Goal: Register for event/course: Sign up to attend an event or enroll in a course

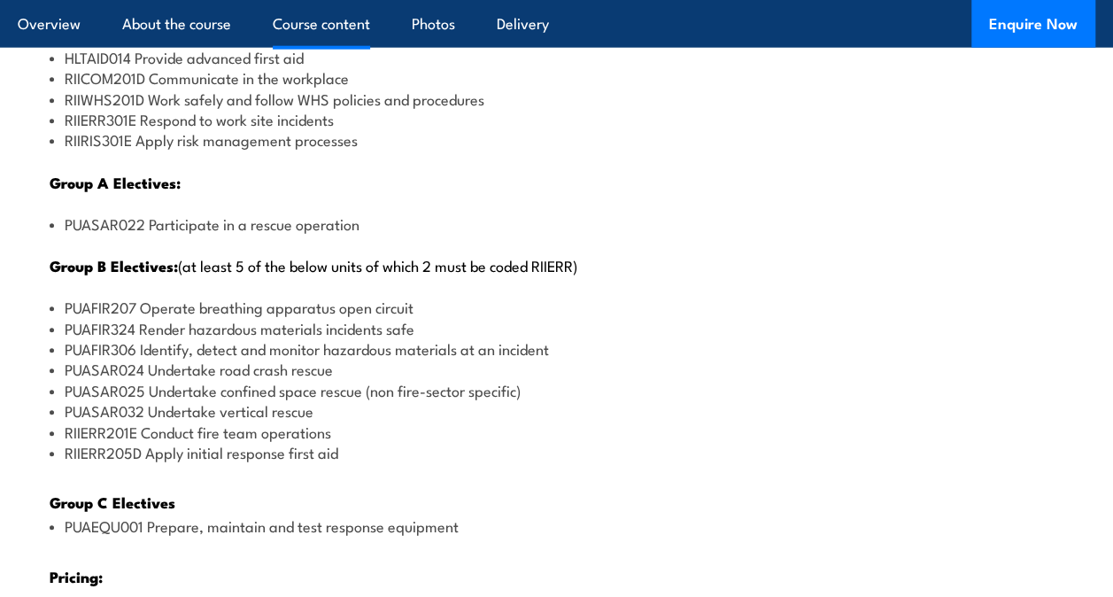
scroll to position [2264, 0]
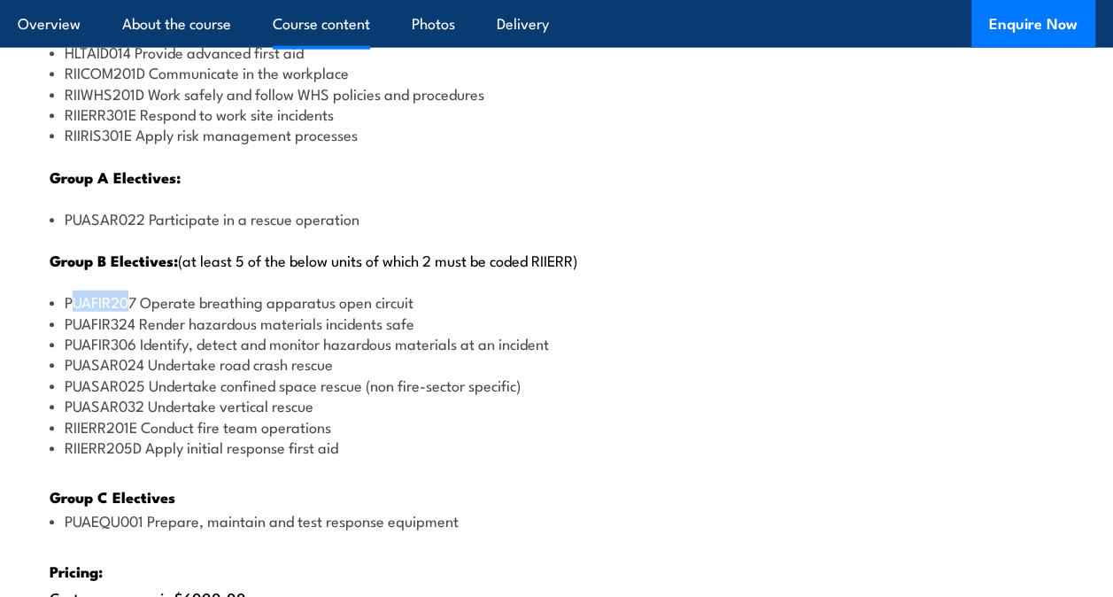
drag, startPoint x: 71, startPoint y: 313, endPoint x: 132, endPoint y: 314, distance: 61.1
click at [132, 312] on li "PUAFIR207 Operate breathing apparatus open circuit" at bounding box center [557, 301] width 1014 height 20
drag, startPoint x: 132, startPoint y: 314, endPoint x: 71, endPoint y: 381, distance: 90.9
click at [71, 374] on li "PUASAR024 Undertake road crash rescue" at bounding box center [557, 363] width 1014 height 20
drag, startPoint x: 71, startPoint y: 381, endPoint x: 134, endPoint y: 376, distance: 63.1
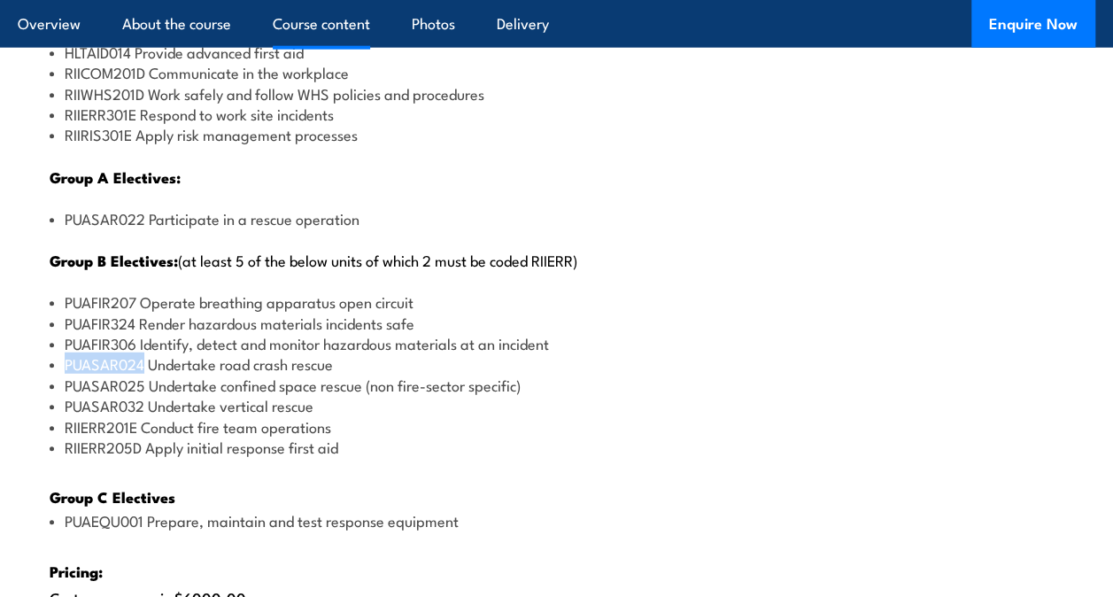
click at [134, 374] on li "PUASAR024 Undertake road crash rescue" at bounding box center [557, 363] width 1014 height 20
drag, startPoint x: 134, startPoint y: 376, endPoint x: 111, endPoint y: 405, distance: 37.2
click at [111, 395] on li "PUASAR025 Undertake confined space rescue (non fire-sector specific)" at bounding box center [557, 385] width 1014 height 20
drag, startPoint x: 111, startPoint y: 405, endPoint x: 107, endPoint y: 423, distance: 18.1
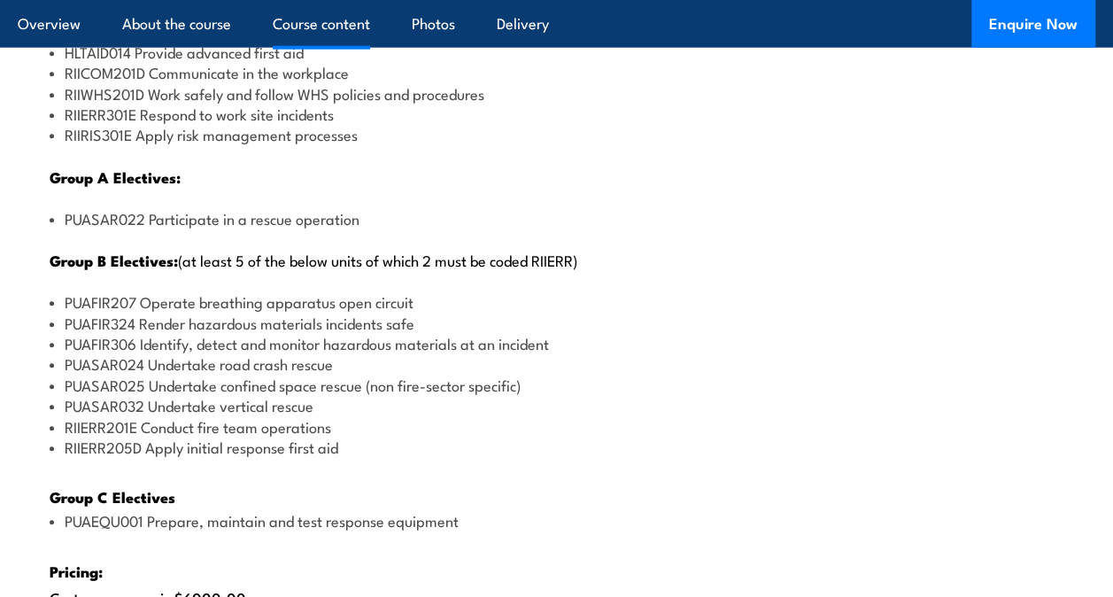
click at [107, 415] on li "PUASAR032 Undertake vertical rescue" at bounding box center [557, 405] width 1014 height 20
drag, startPoint x: 107, startPoint y: 423, endPoint x: 99, endPoint y: 449, distance: 27.7
click at [99, 437] on li "RIIERR201E Conduct fire team operations" at bounding box center [557, 426] width 1014 height 20
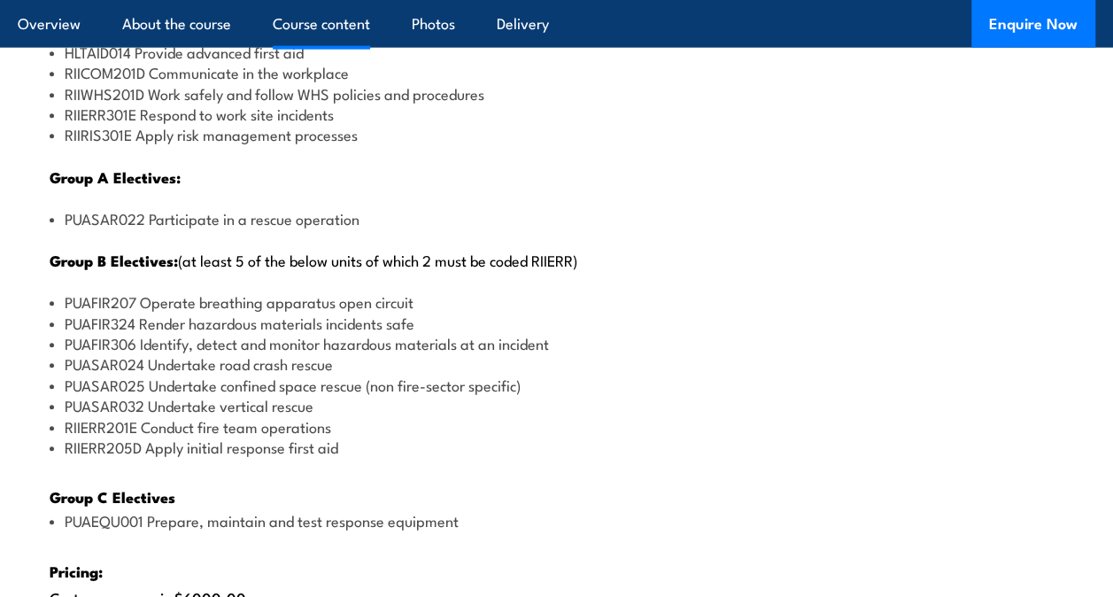
drag, startPoint x: 99, startPoint y: 449, endPoint x: 94, endPoint y: 477, distance: 28.0
click at [94, 477] on div "There are two options, you can choose between: INTENSIVE - Attending the intens…" at bounding box center [557, 316] width 1078 height 1261
click at [356, 457] on li "RIIERR205D Apply initial response first aid" at bounding box center [557, 447] width 1014 height 20
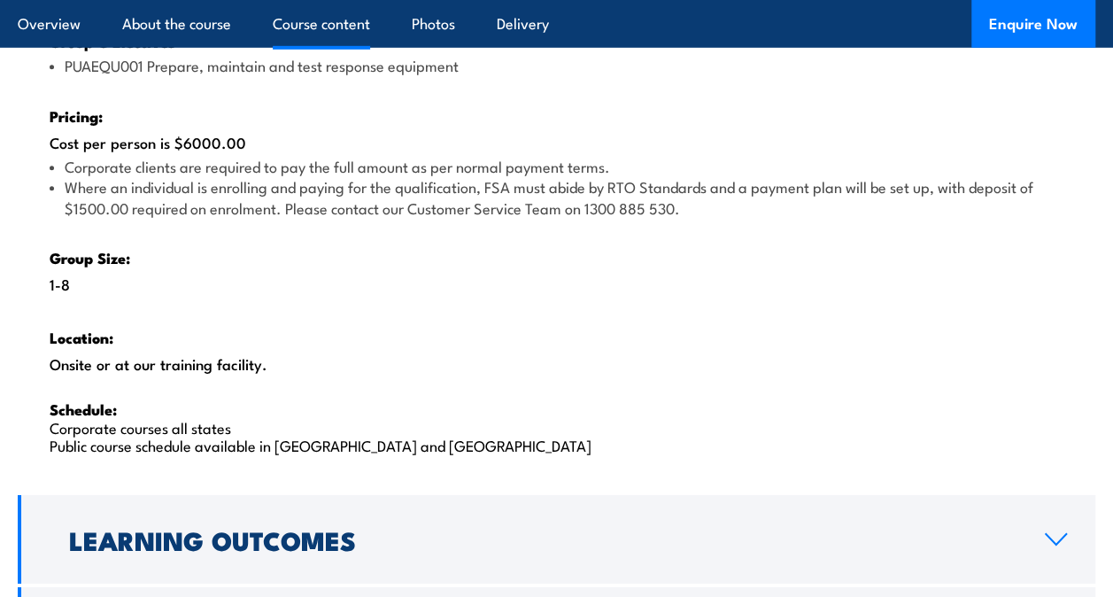
scroll to position [2720, 0]
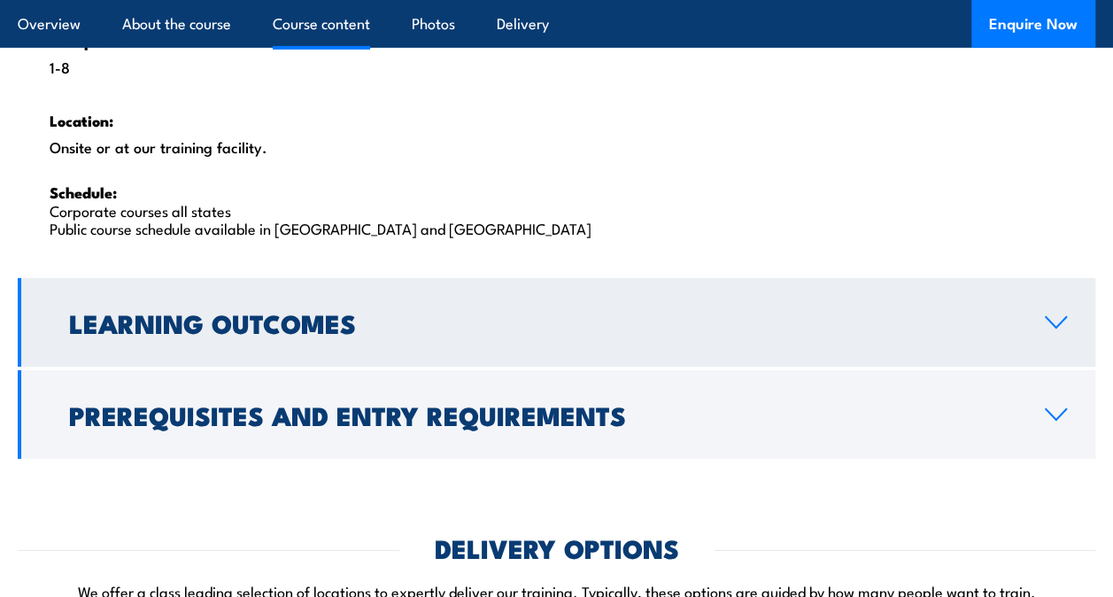
click at [263, 313] on link "Learning Outcomes" at bounding box center [557, 322] width 1078 height 89
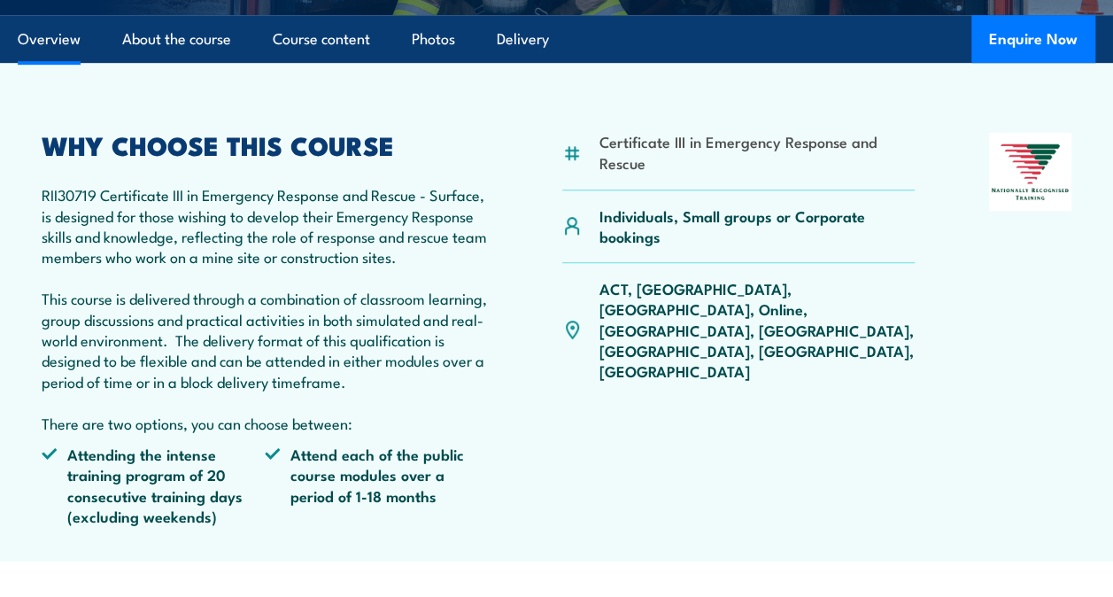
scroll to position [524, 0]
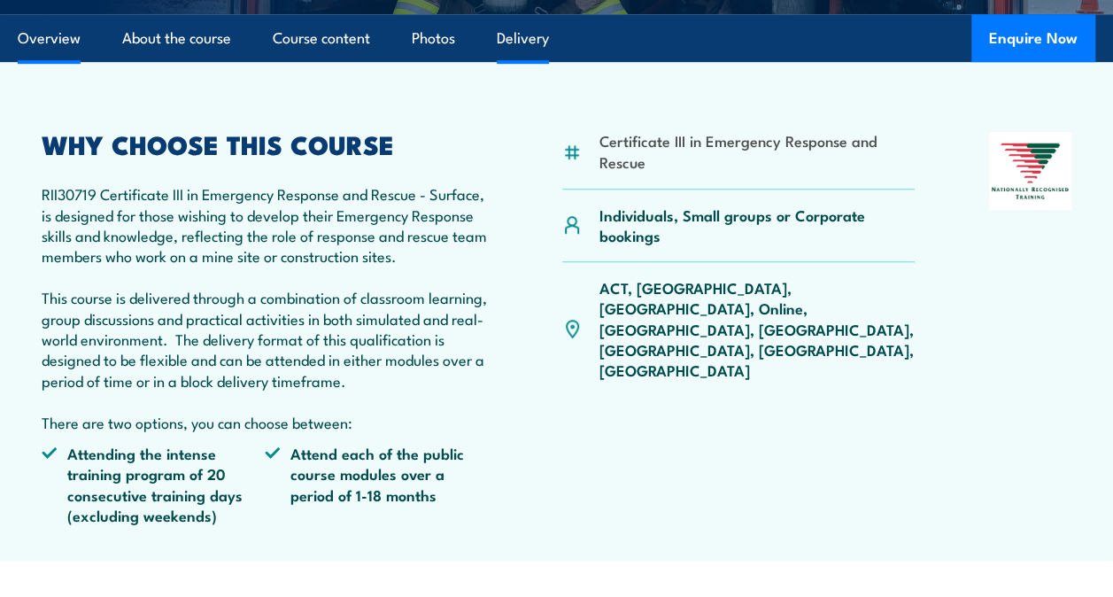
click at [540, 39] on link "Delivery" at bounding box center [523, 38] width 52 height 47
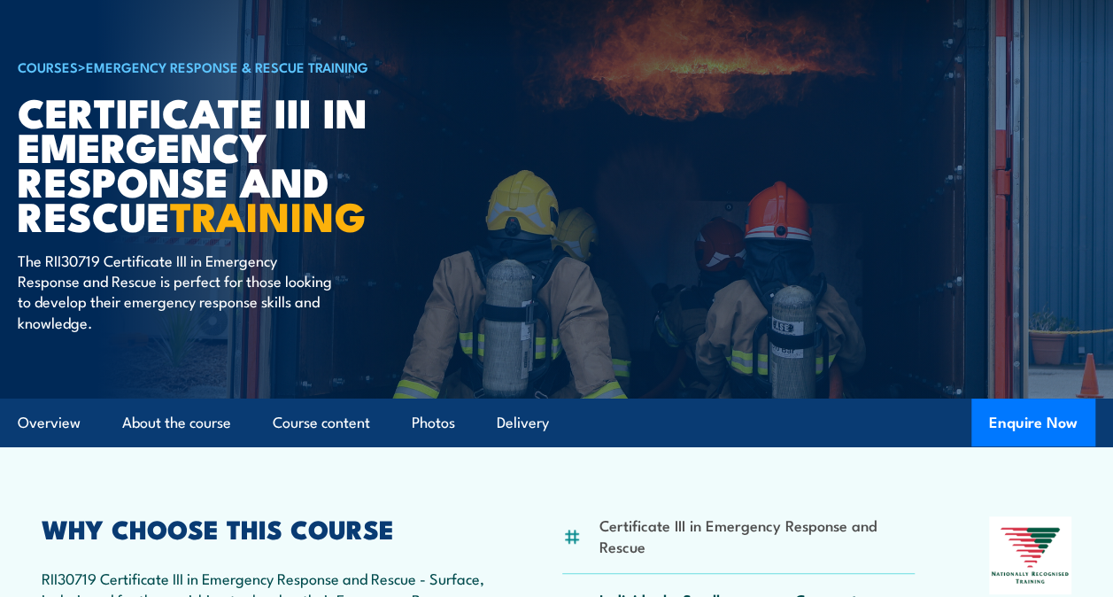
scroll to position [123, 0]
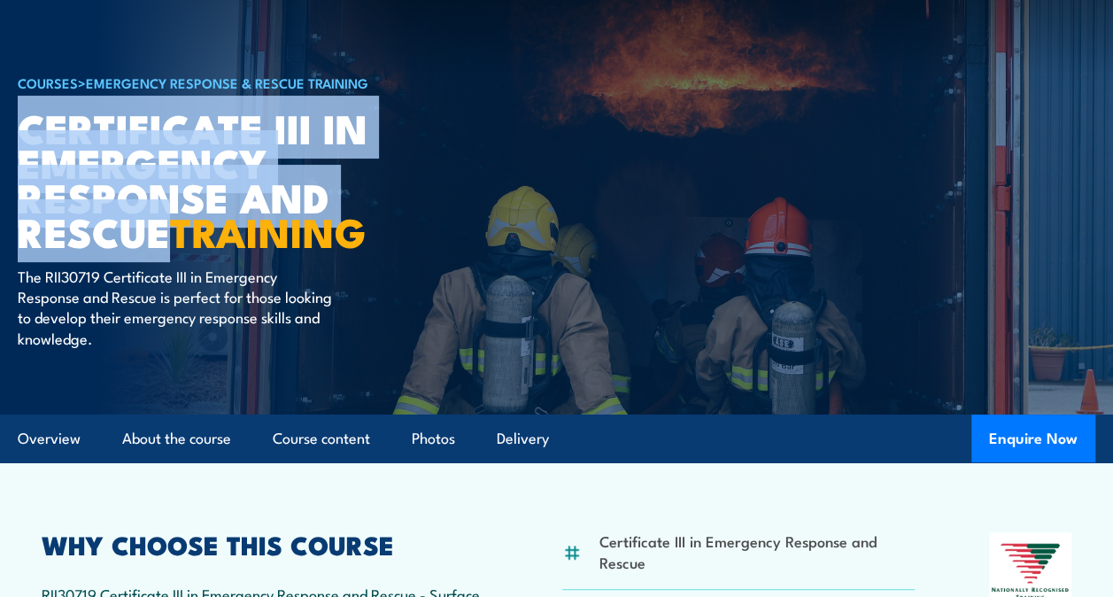
drag, startPoint x: 19, startPoint y: 120, endPoint x: 170, endPoint y: 247, distance: 196.8
click at [170, 247] on h1 "Certificate III in Emergency Response and Rescue TRAINING" at bounding box center [237, 179] width 438 height 139
copy h1 "Certificate III in Emergency Response and Rescue"
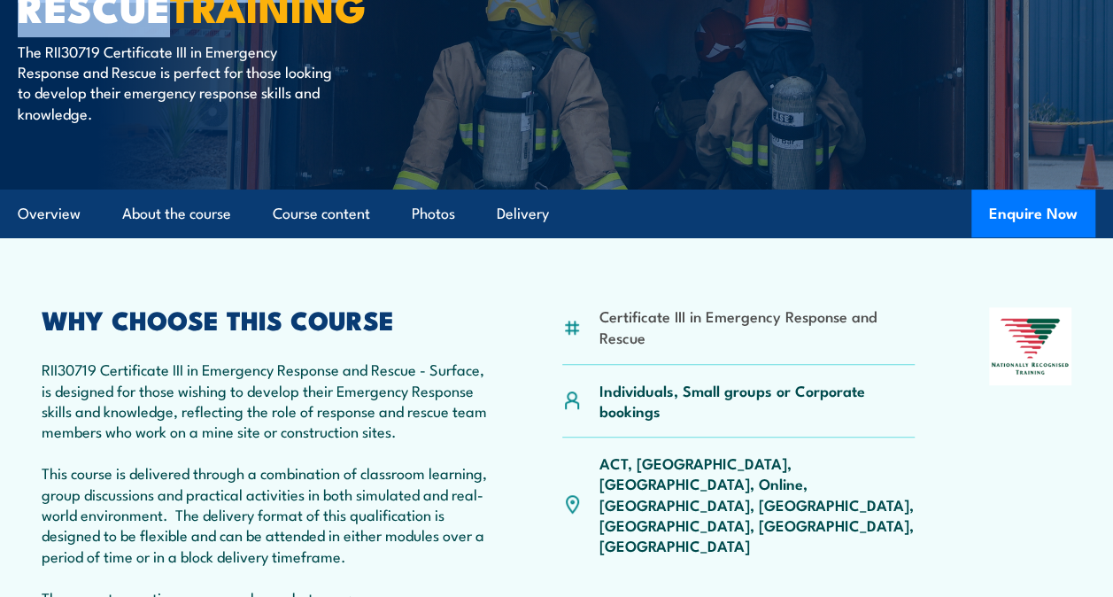
scroll to position [0, 0]
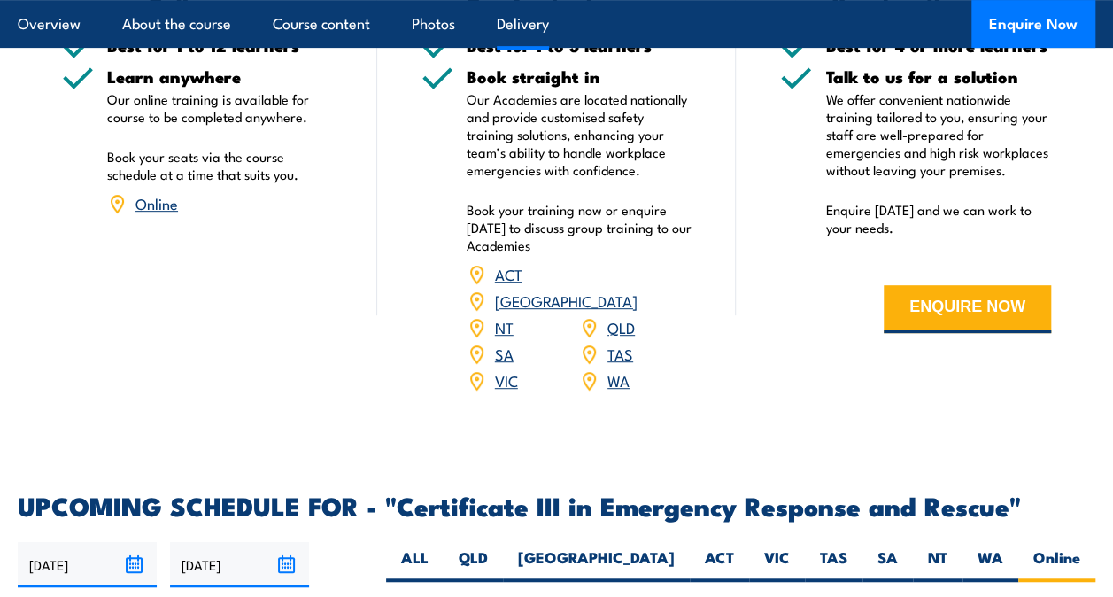
scroll to position [3685, 0]
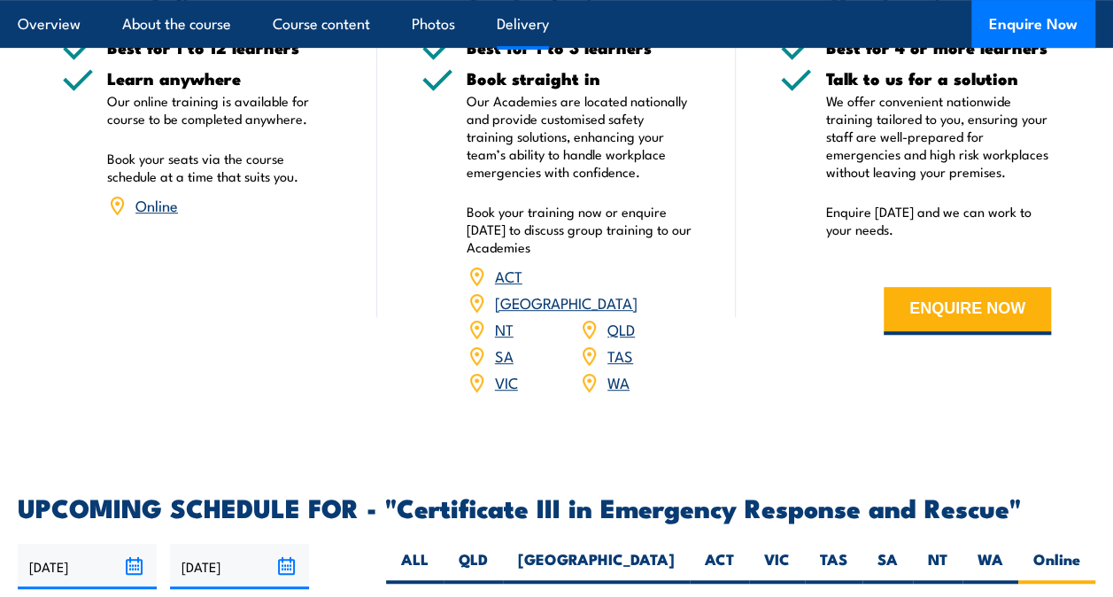
click at [629, 291] on link "[GEOGRAPHIC_DATA]" at bounding box center [566, 301] width 143 height 21
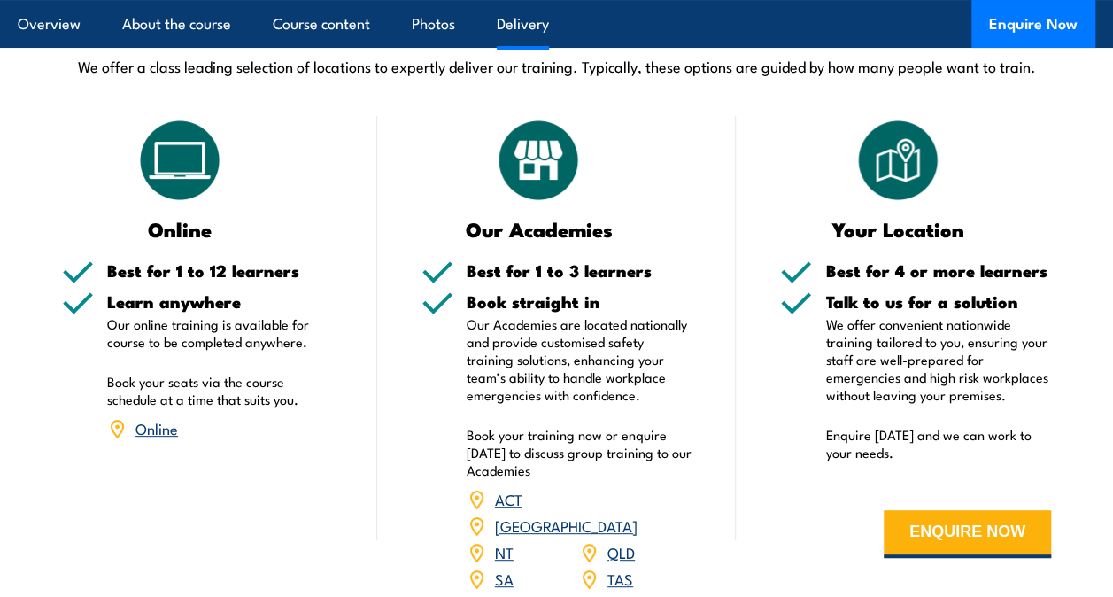
scroll to position [3468, 0]
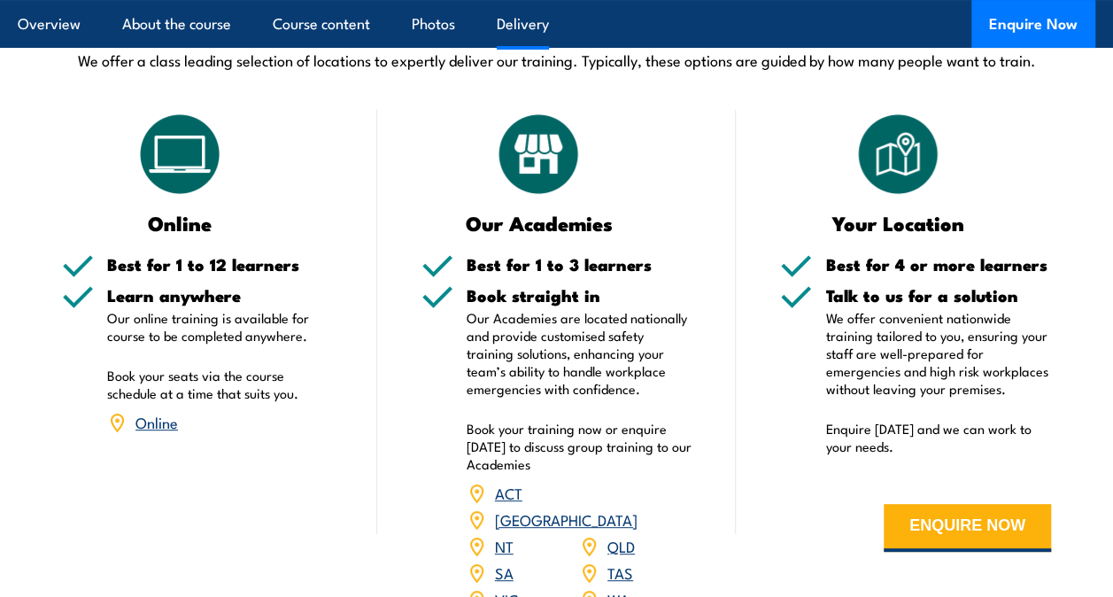
click at [159, 432] on link "Online" at bounding box center [157, 421] width 43 height 21
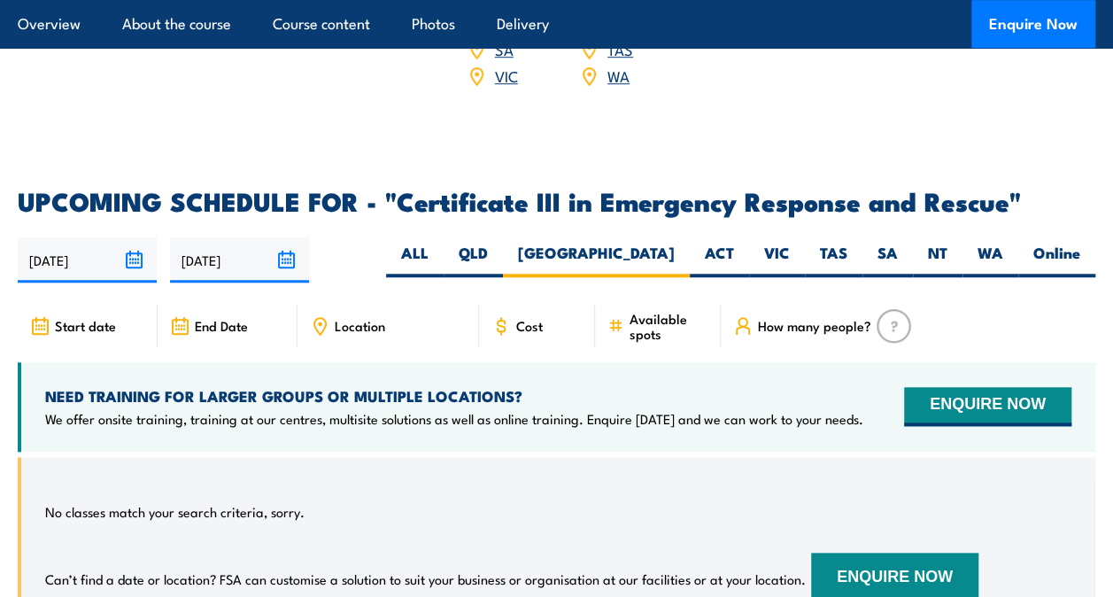
scroll to position [3992, 0]
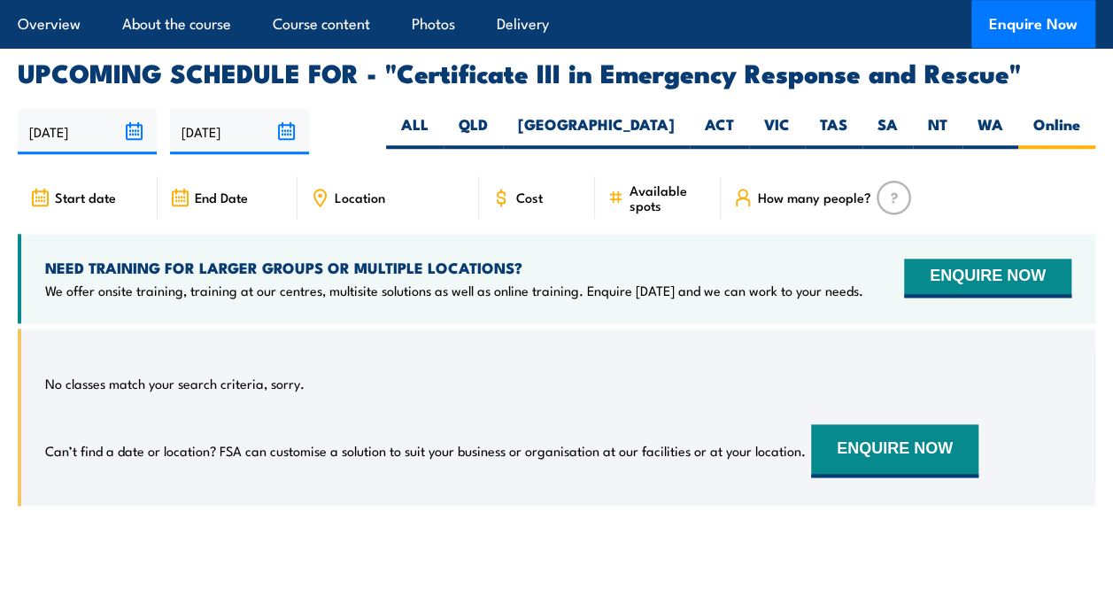
scroll to position [4130, 0]
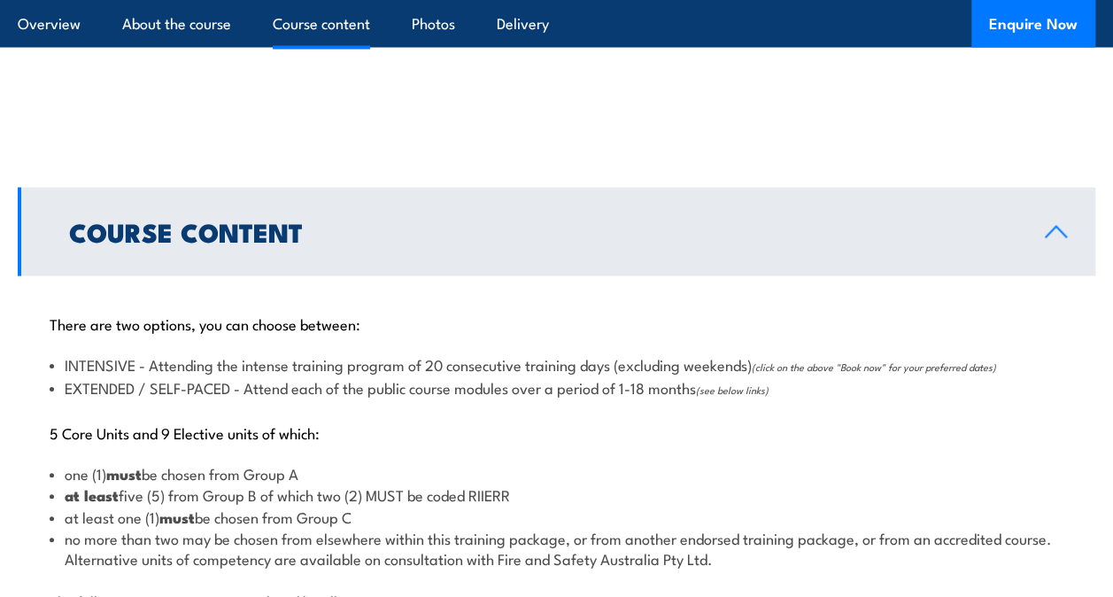
scroll to position [1673, 0]
click at [291, 277] on link "Course Content" at bounding box center [557, 233] width 1078 height 89
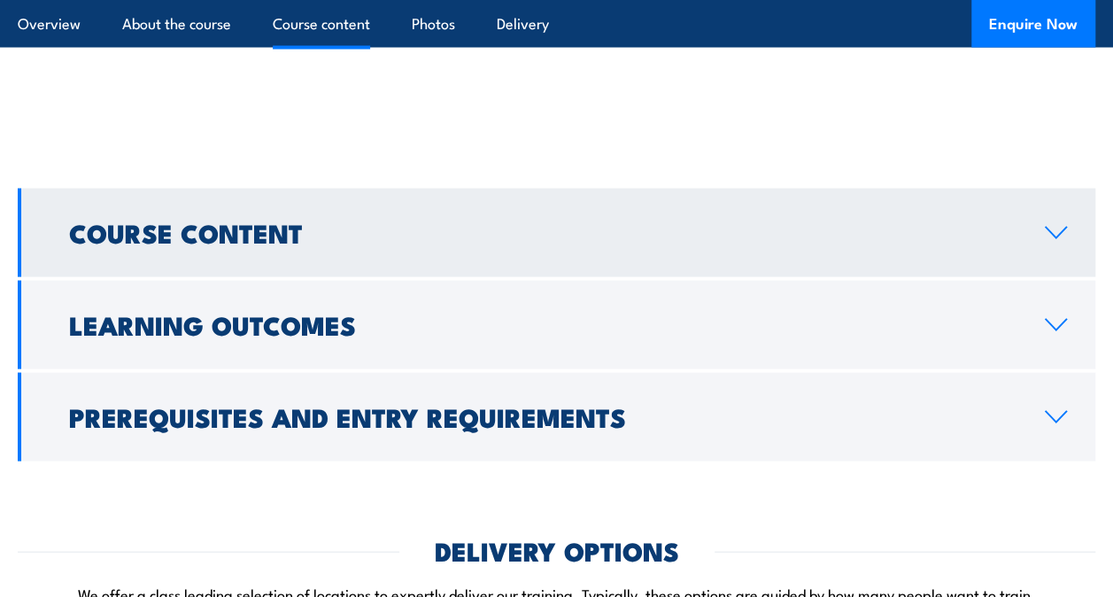
click at [292, 277] on link "Course Content" at bounding box center [557, 233] width 1078 height 89
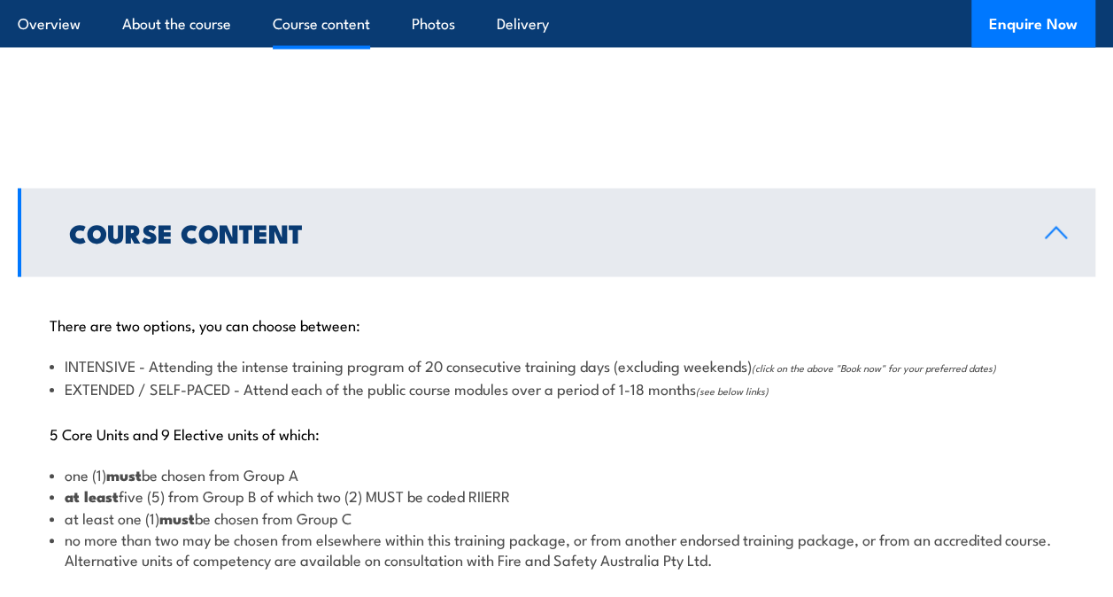
click at [292, 277] on link "Course Content" at bounding box center [557, 233] width 1078 height 89
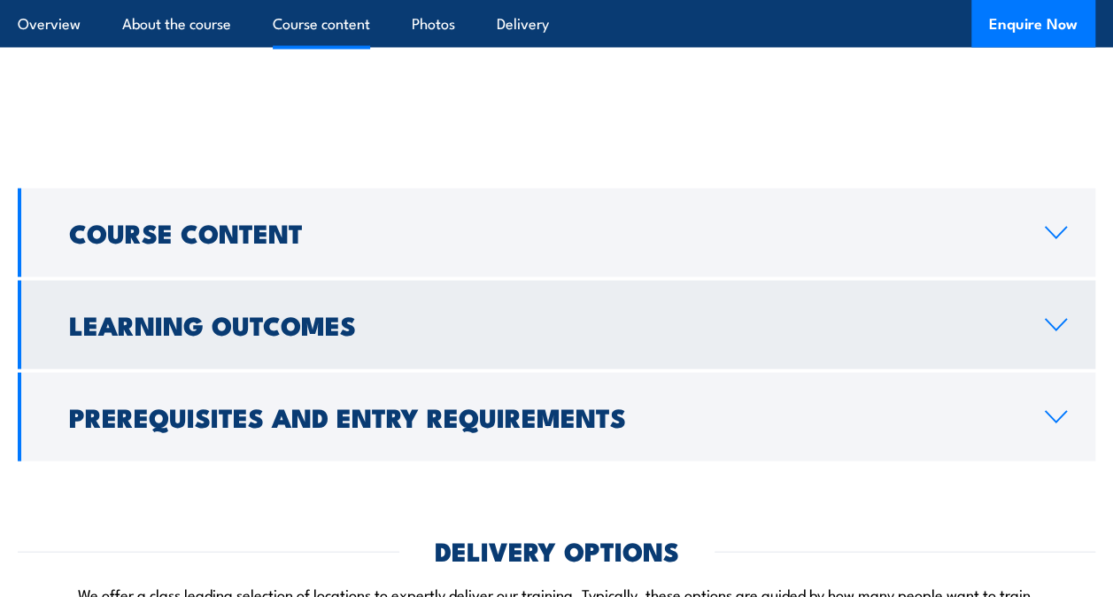
click at [266, 336] on h2 "Learning Outcomes" at bounding box center [543, 324] width 948 height 23
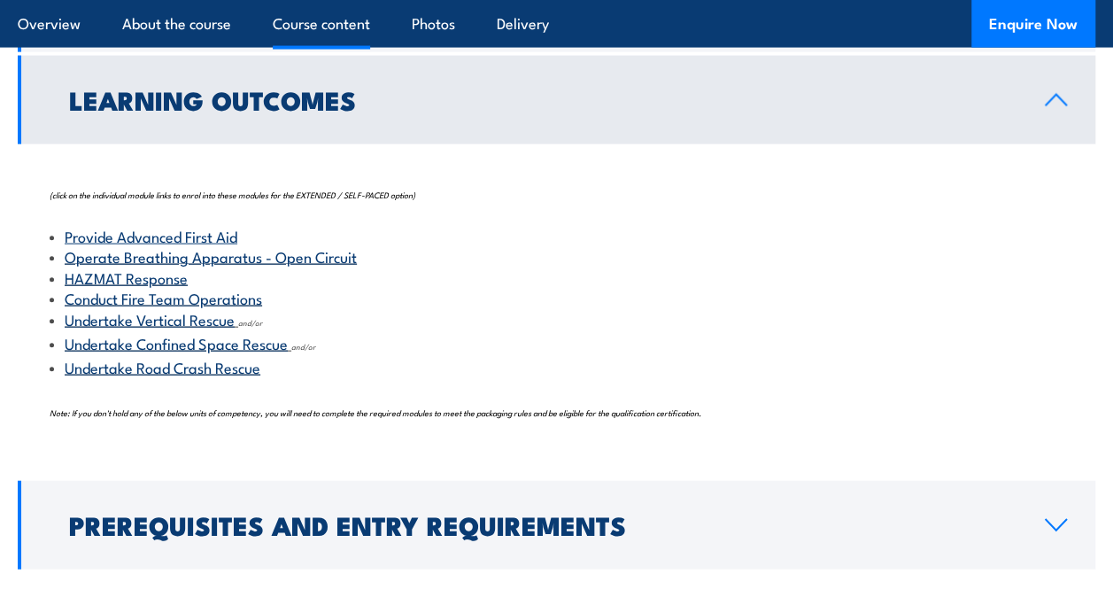
scroll to position [1905, 0]
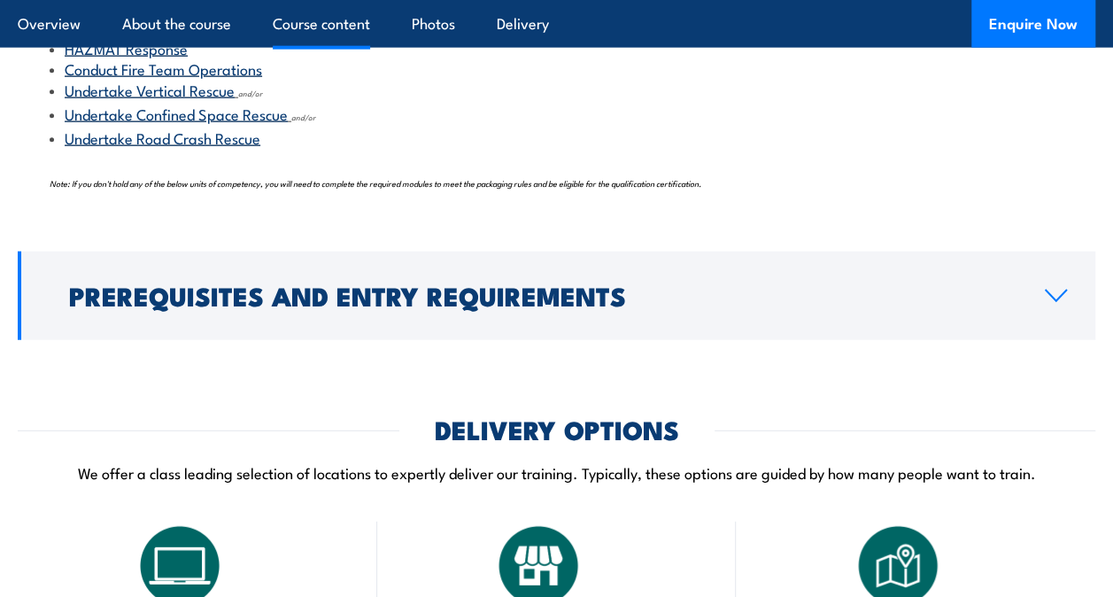
click at [470, 376] on div "COURSES > Emergency Response & Rescue Training Certificate III in Emergency Res…" at bounding box center [556, 388] width 1113 height 4949
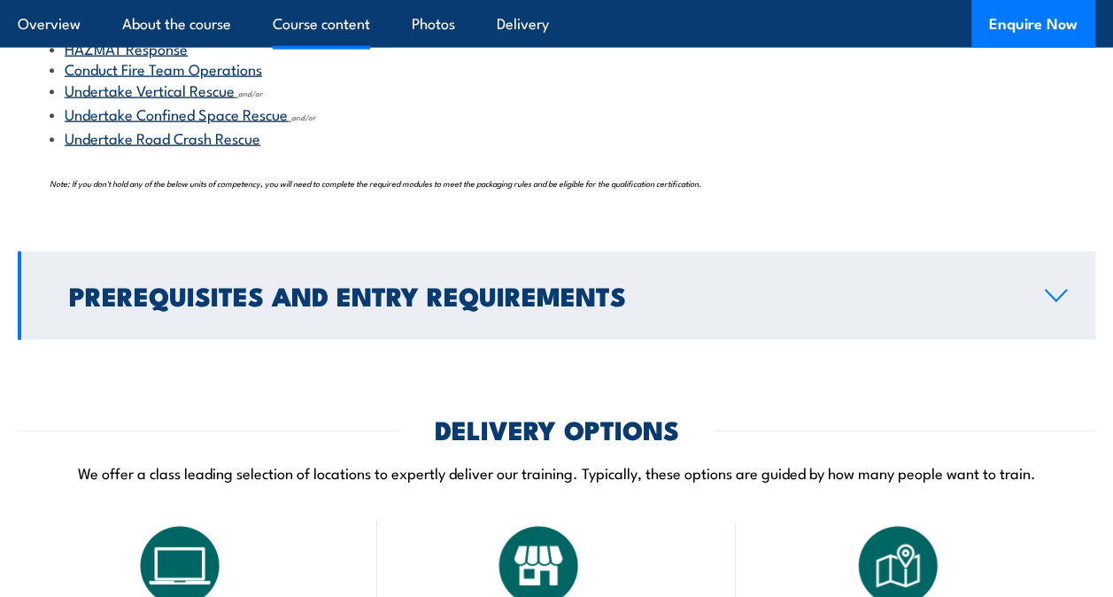
click at [464, 306] on h2 "Prerequisites and Entry Requirements" at bounding box center [543, 294] width 948 height 23
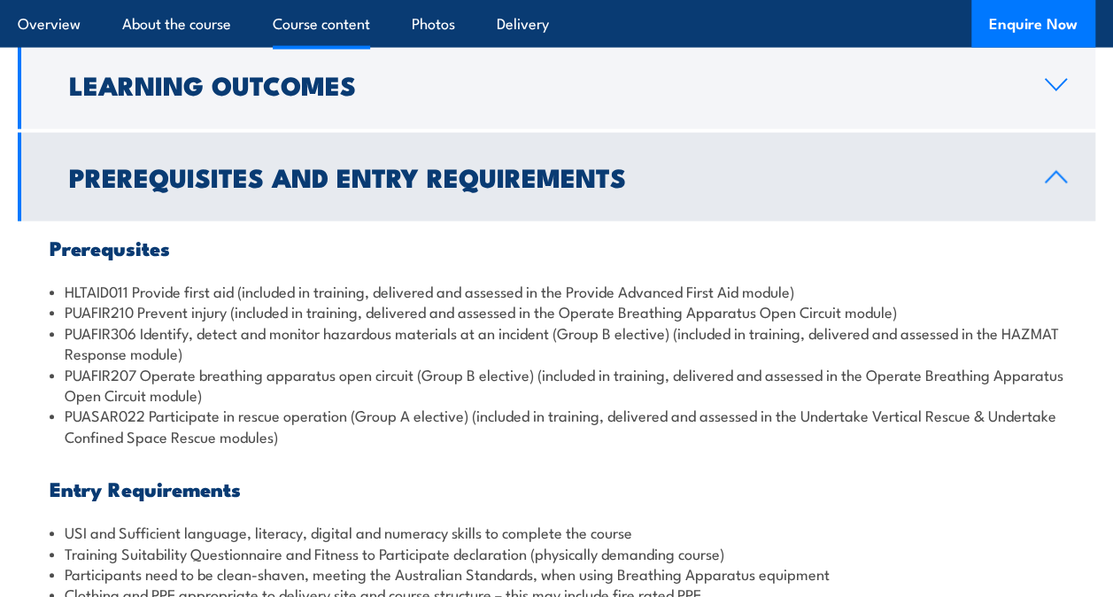
scroll to position [1896, 0]
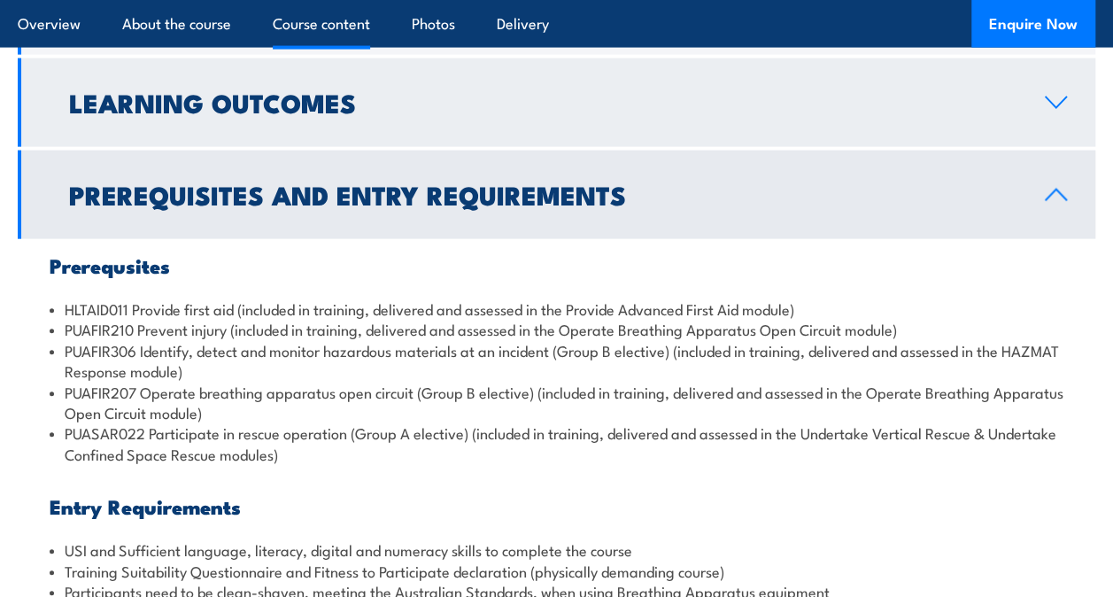
click at [374, 147] on link "Learning Outcomes" at bounding box center [557, 102] width 1078 height 89
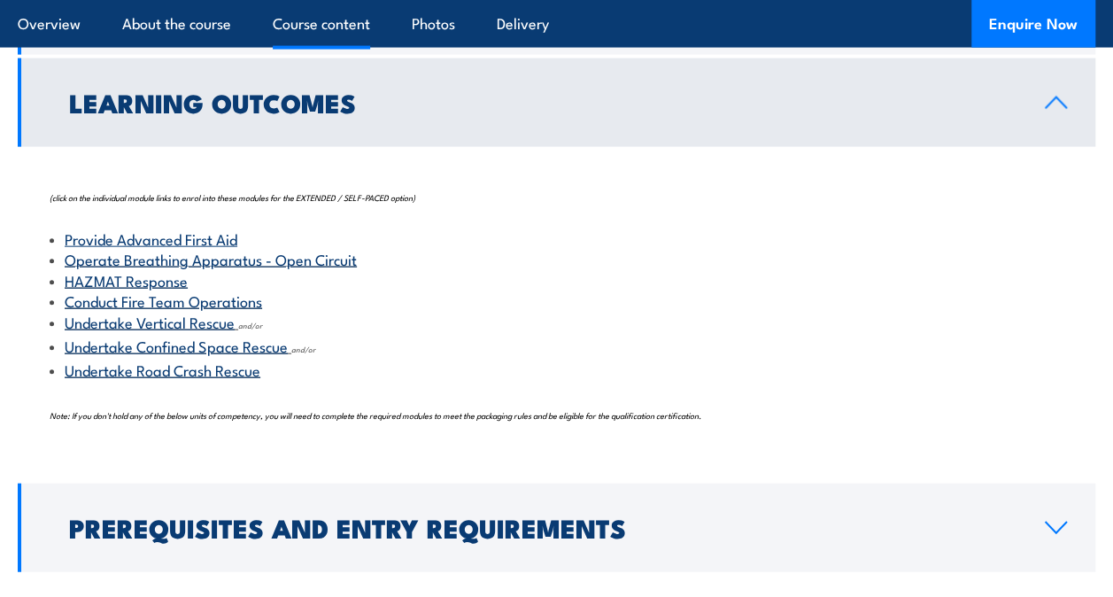
click at [342, 113] on h2 "Learning Outcomes" at bounding box center [543, 101] width 948 height 23
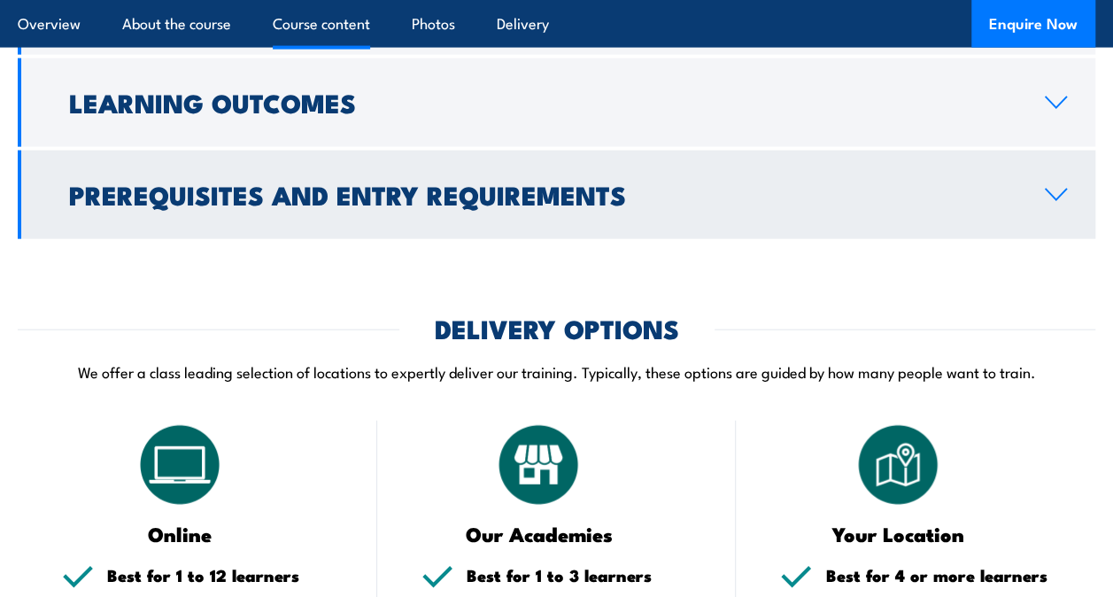
click at [331, 187] on link "Prerequisites and Entry Requirements" at bounding box center [557, 195] width 1078 height 89
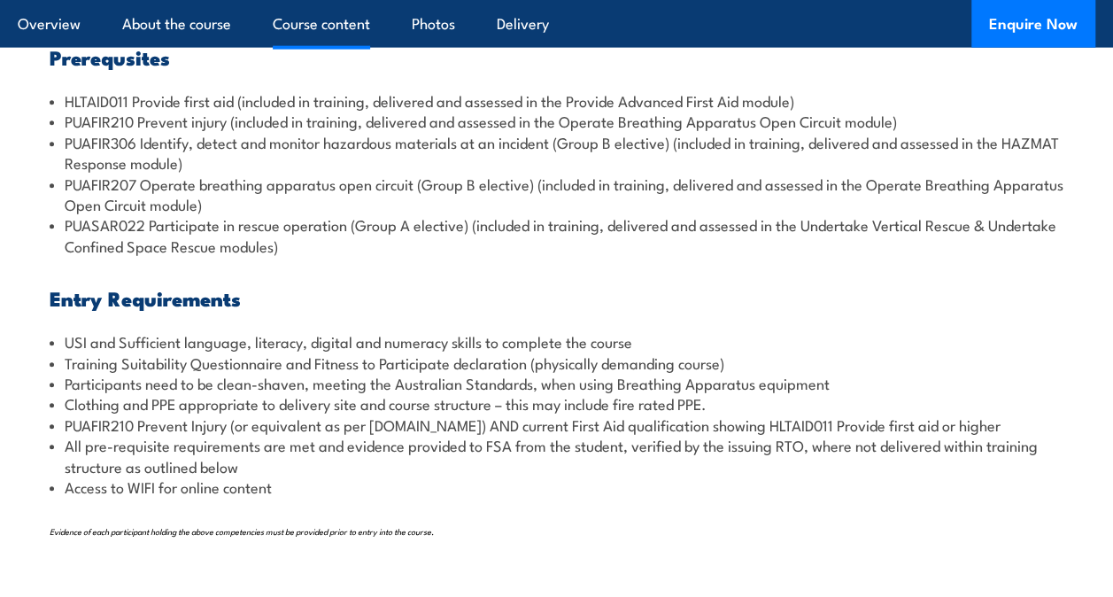
scroll to position [2105, 0]
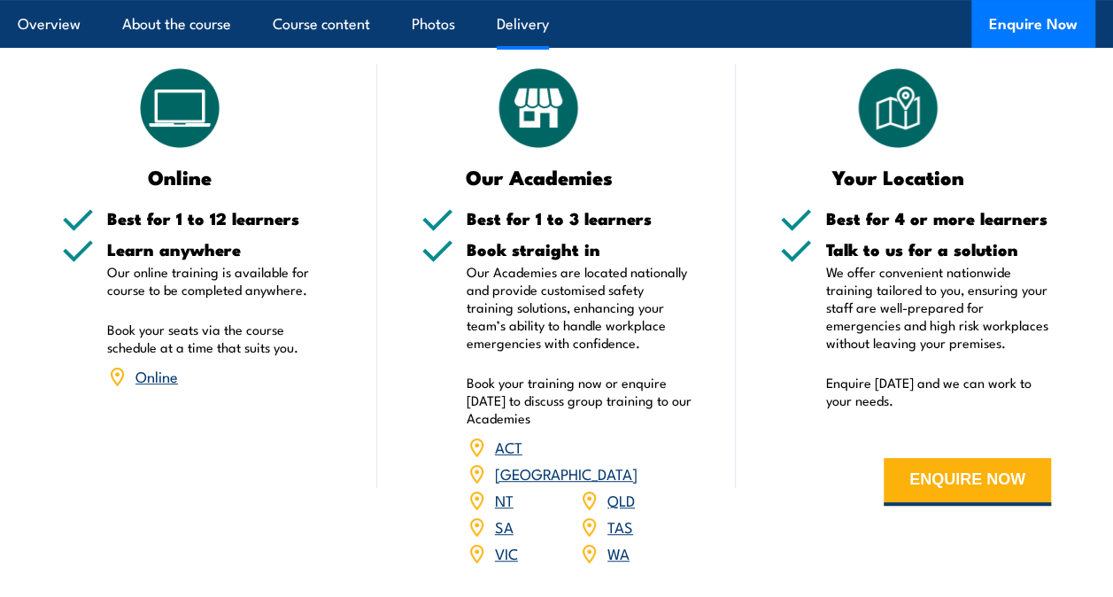
scroll to position [3516, 0]
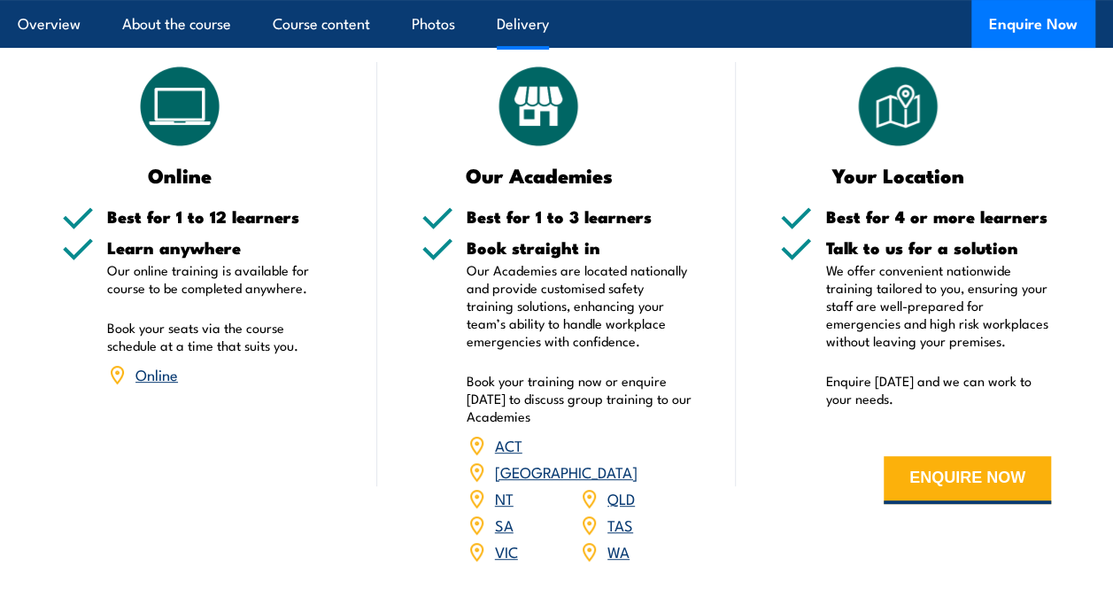
click at [622, 461] on link "[GEOGRAPHIC_DATA]" at bounding box center [566, 471] width 143 height 21
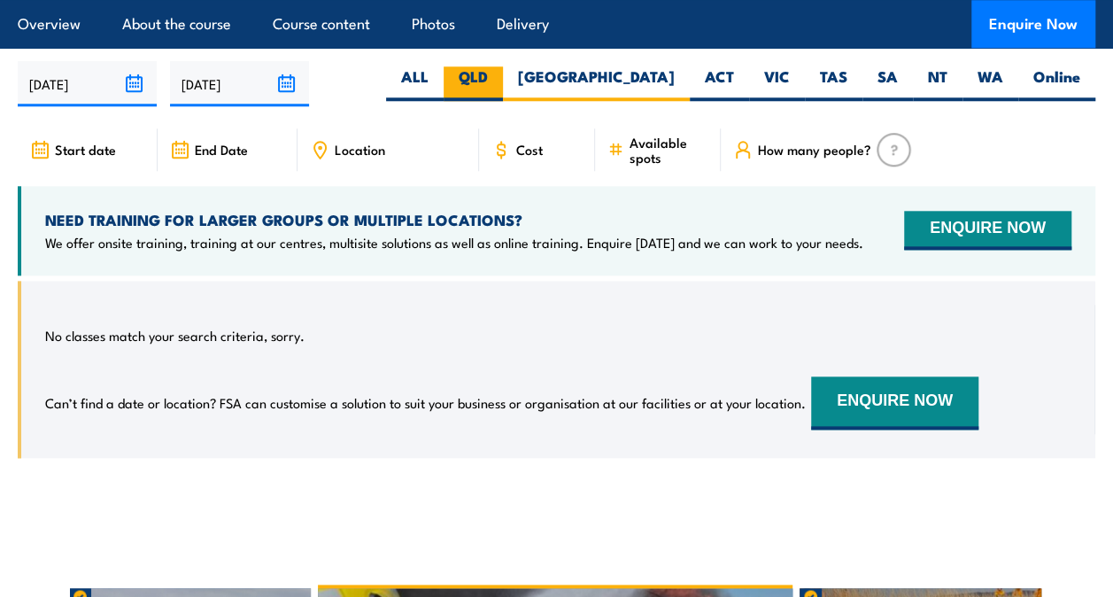
click at [503, 70] on label "QLD" at bounding box center [473, 83] width 59 height 35
click at [500, 70] on input "QLD" at bounding box center [494, 72] width 12 height 12
radio input "true"
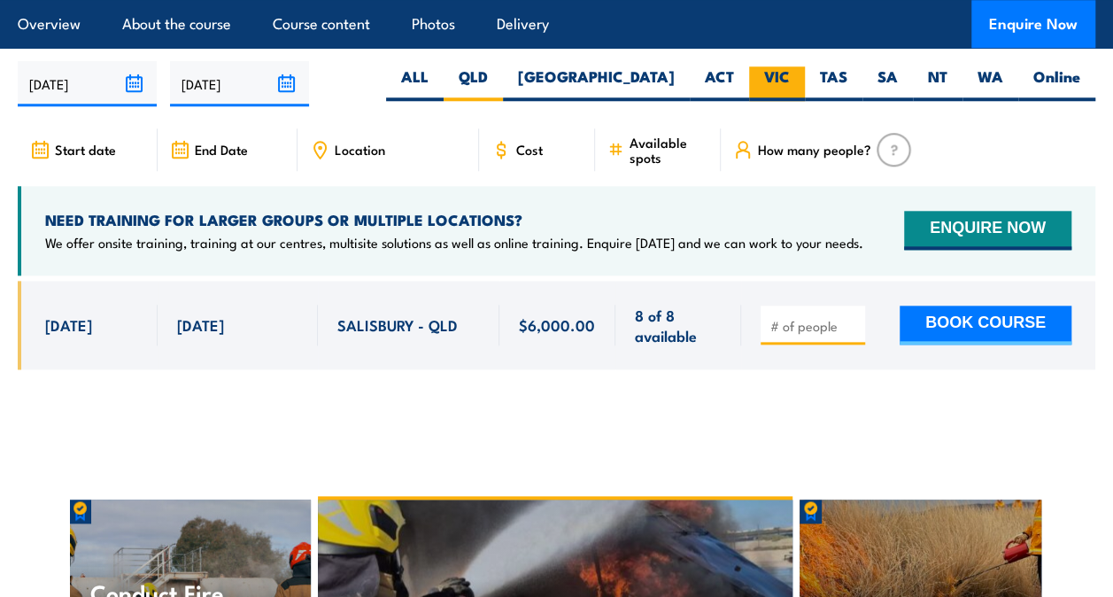
click at [768, 79] on label "VIC" at bounding box center [777, 83] width 56 height 35
click at [790, 78] on input "VIC" at bounding box center [796, 72] width 12 height 12
radio input "true"
click at [1042, 69] on label "Online" at bounding box center [1057, 83] width 77 height 35
click at [1081, 69] on input "Online" at bounding box center [1087, 72] width 12 height 12
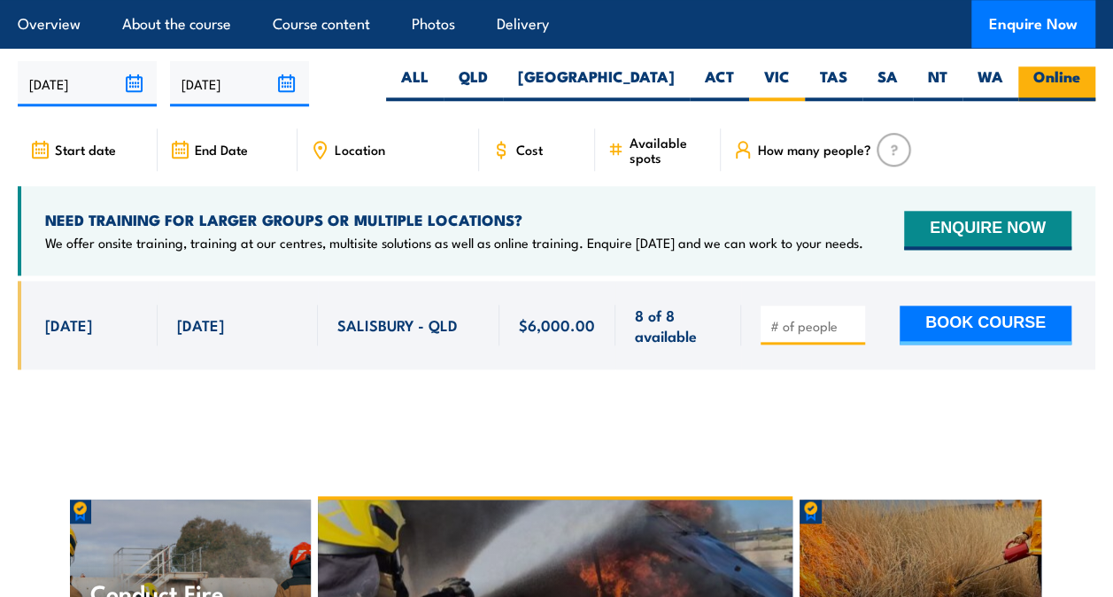
radio input "true"
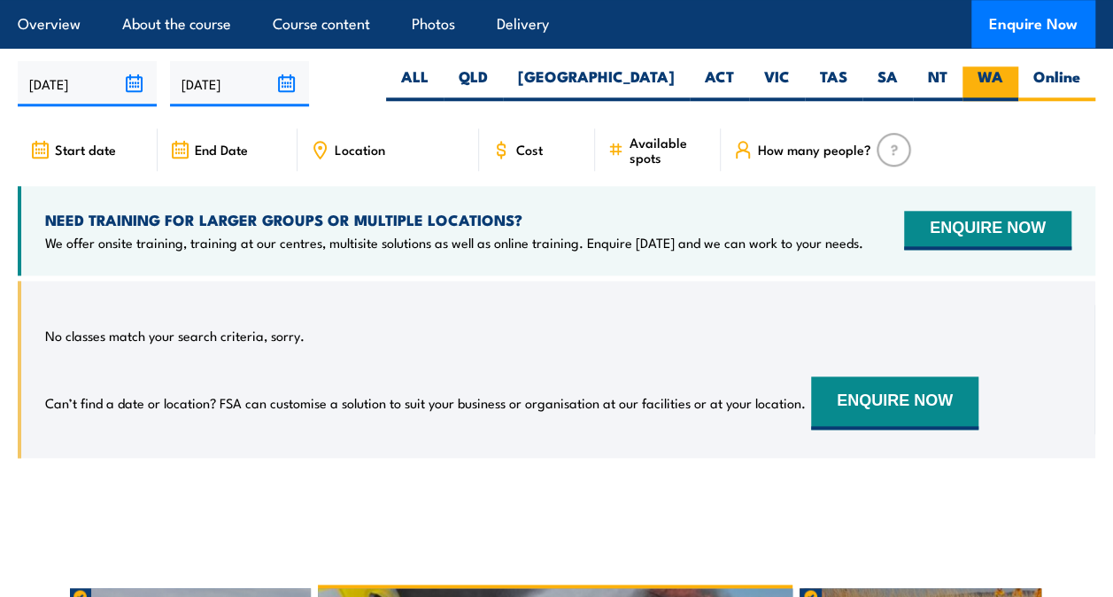
click at [978, 78] on label "WA" at bounding box center [991, 83] width 56 height 35
click at [1004, 78] on input "WA" at bounding box center [1010, 72] width 12 height 12
radio input "true"
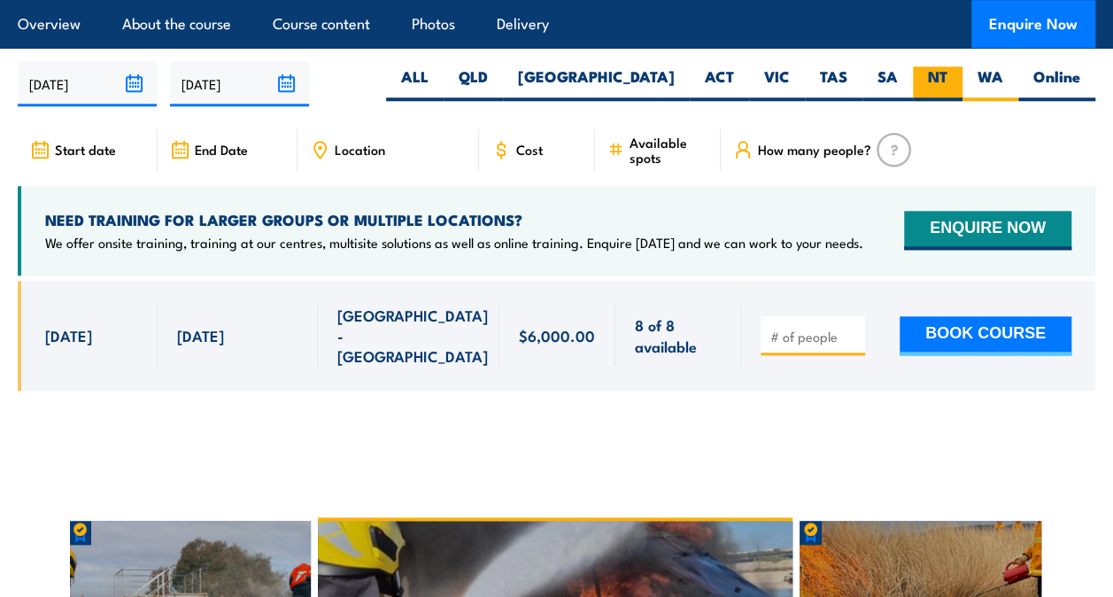
click at [934, 76] on label "NT" at bounding box center [938, 83] width 50 height 35
click at [948, 76] on input "NT" at bounding box center [954, 72] width 12 height 12
radio input "true"
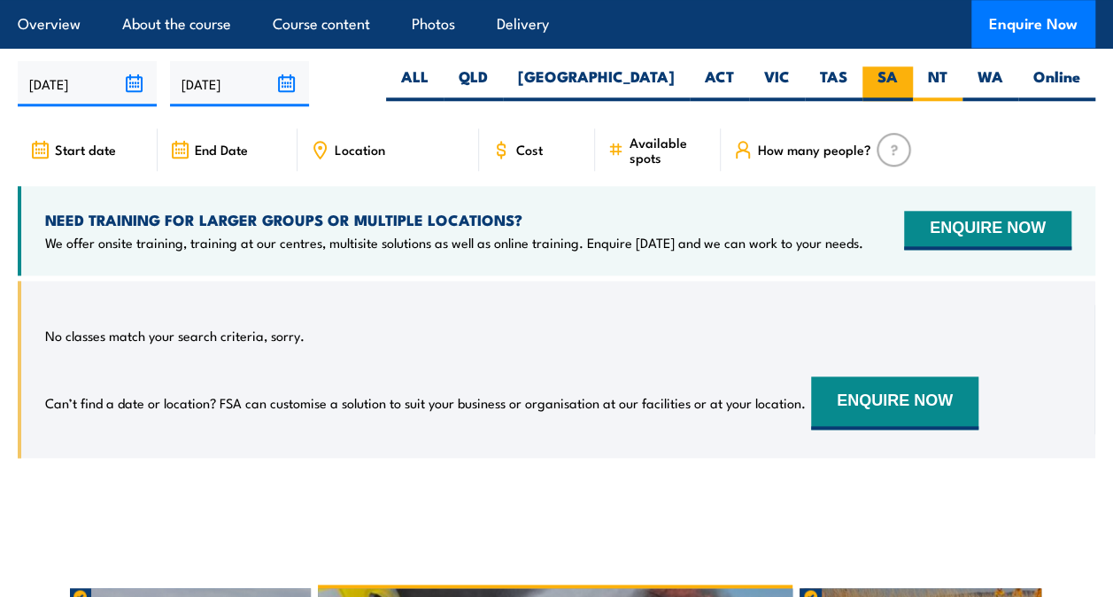
click at [891, 66] on label "SA" at bounding box center [888, 83] width 50 height 35
click at [898, 66] on input "SA" at bounding box center [904, 72] width 12 height 12
radio input "true"
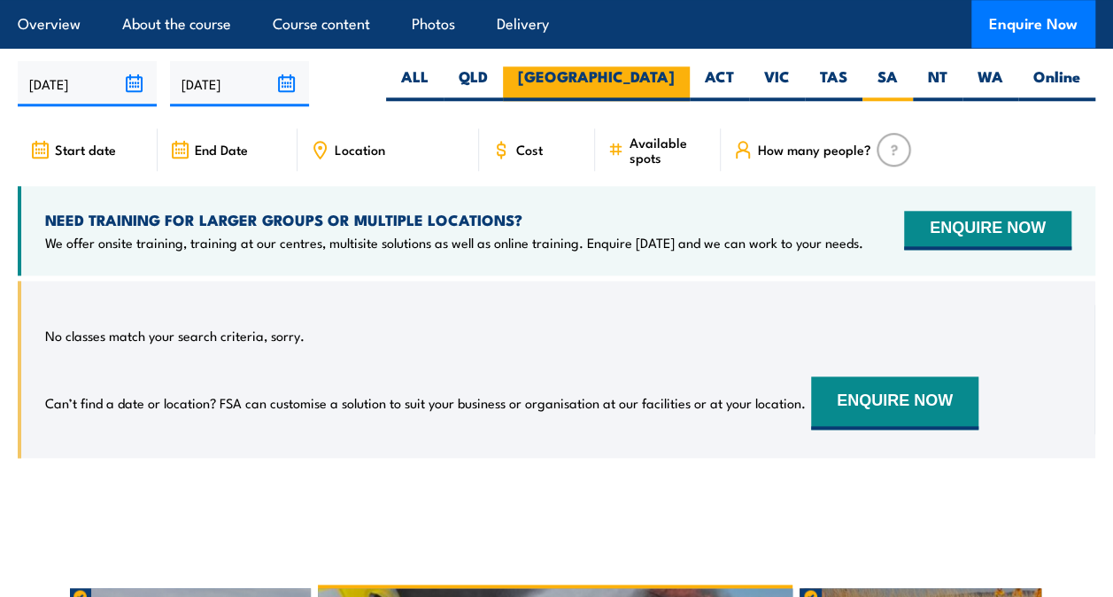
click at [632, 67] on label "[GEOGRAPHIC_DATA]" at bounding box center [596, 83] width 187 height 35
click at [675, 67] on input "[GEOGRAPHIC_DATA]" at bounding box center [681, 72] width 12 height 12
radio input "true"
click at [503, 74] on label "QLD" at bounding box center [473, 83] width 59 height 35
click at [500, 74] on input "QLD" at bounding box center [494, 72] width 12 height 12
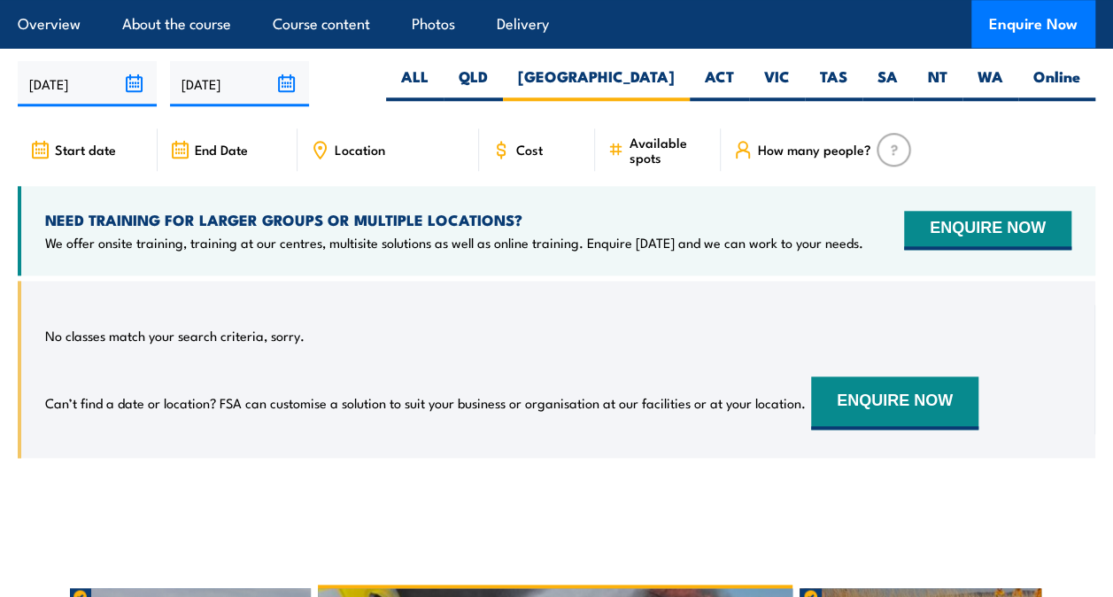
radio input "true"
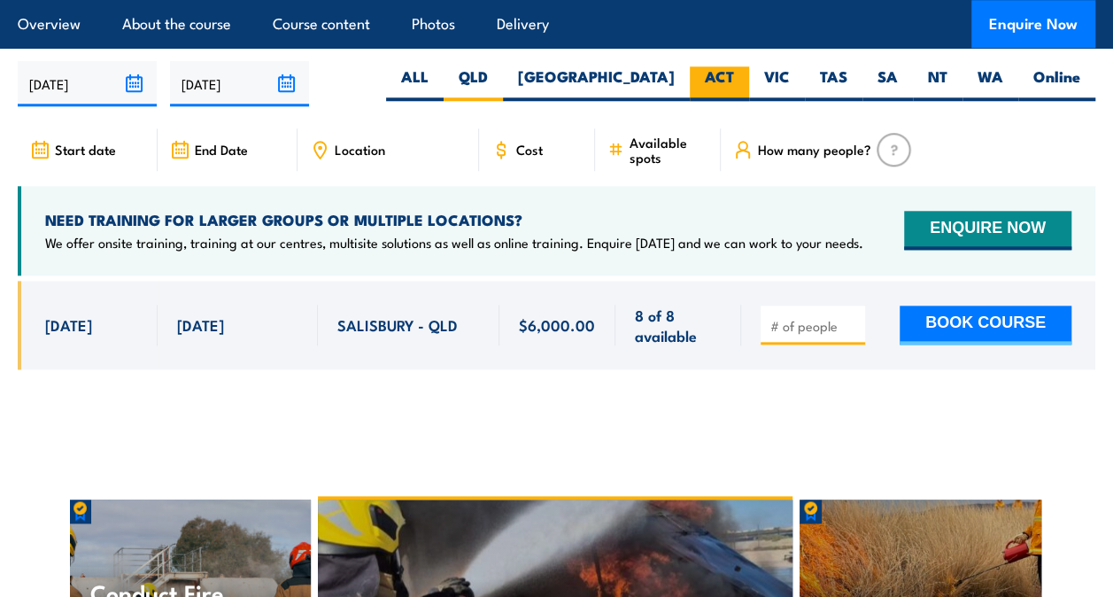
click at [718, 85] on label "ACT" at bounding box center [719, 83] width 59 height 35
click at [734, 78] on input "ACT" at bounding box center [740, 72] width 12 height 12
radio input "true"
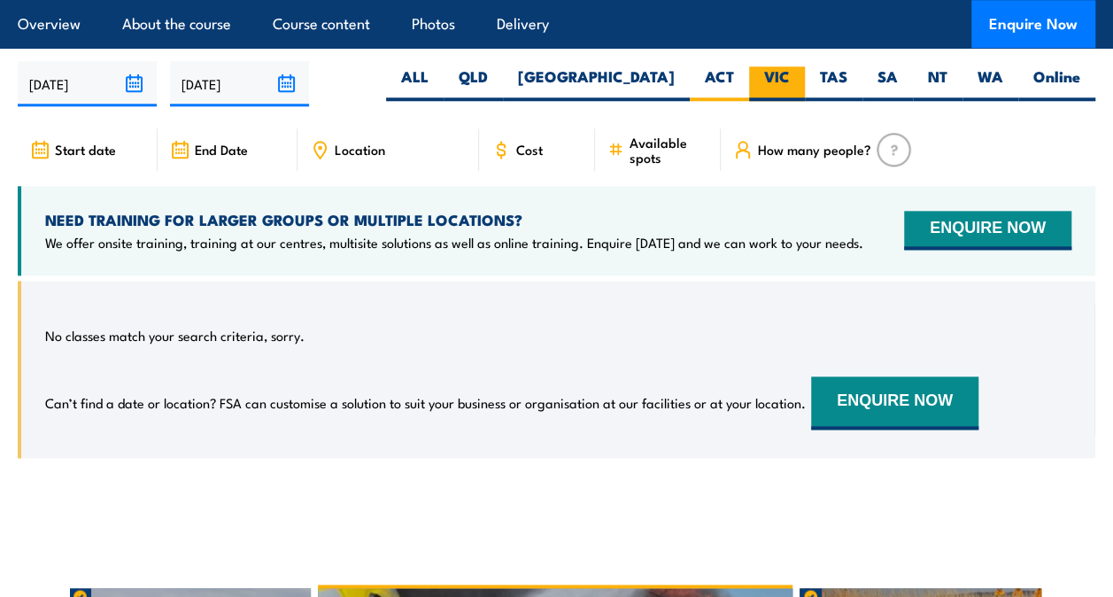
click at [787, 69] on label "VIC" at bounding box center [777, 83] width 56 height 35
click at [790, 69] on input "VIC" at bounding box center [796, 72] width 12 height 12
radio input "true"
click at [839, 69] on label "TAS" at bounding box center [834, 83] width 58 height 35
click at [848, 69] on input "TAS" at bounding box center [854, 72] width 12 height 12
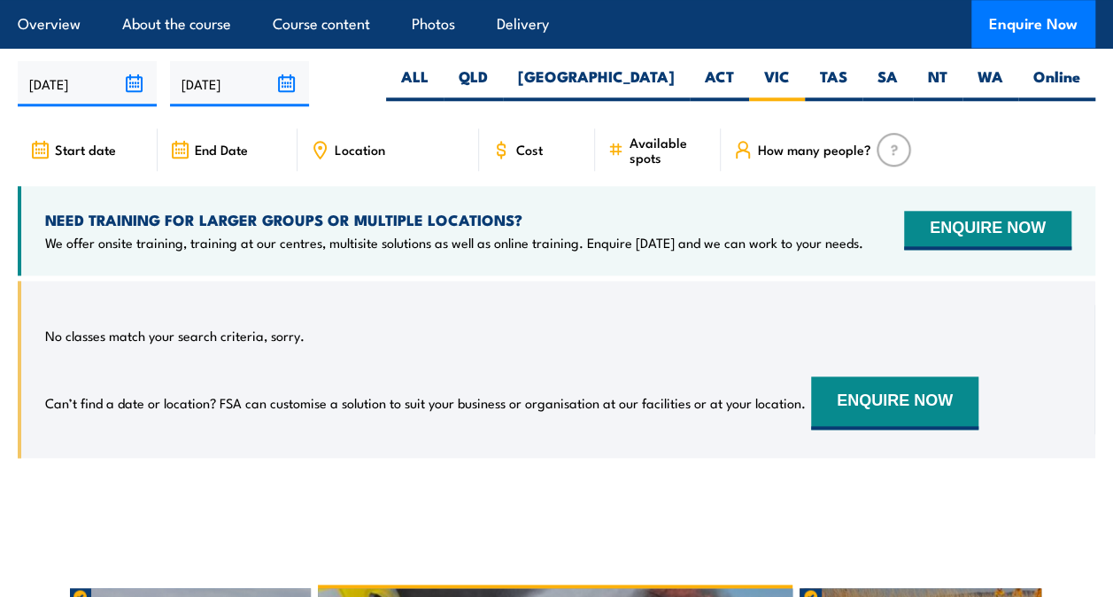
radio input "true"
click at [884, 71] on label "SA" at bounding box center [888, 83] width 50 height 35
click at [898, 71] on input "SA" at bounding box center [904, 72] width 12 height 12
radio input "true"
click at [1038, 70] on label "Online" at bounding box center [1057, 83] width 77 height 35
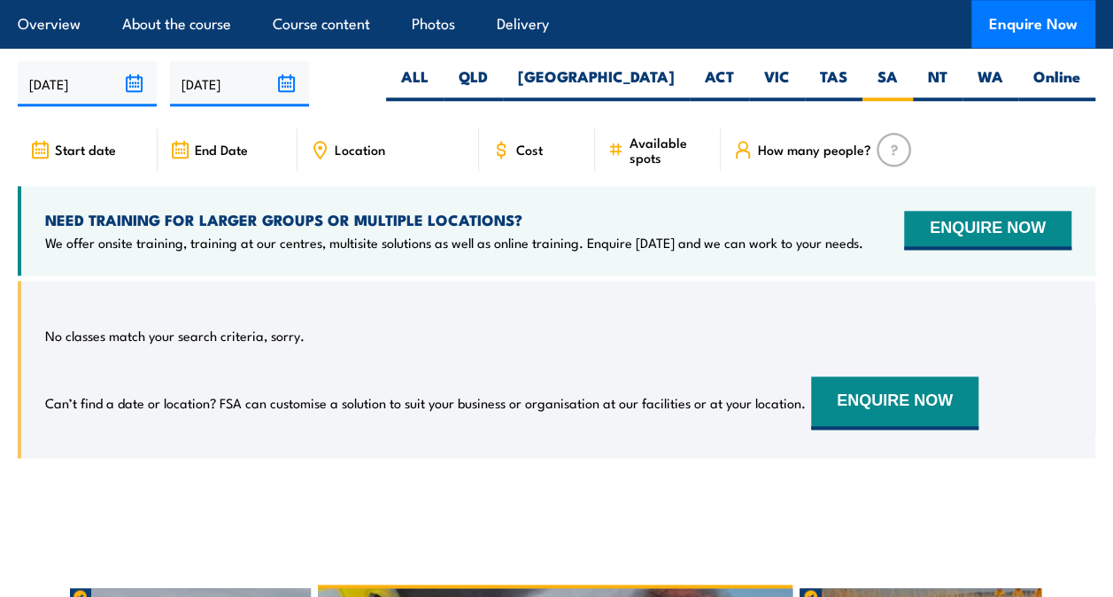
click at [1081, 70] on input "Online" at bounding box center [1087, 72] width 12 height 12
radio input "true"
click at [1003, 66] on label "WA" at bounding box center [991, 83] width 56 height 35
click at [1004, 66] on input "WA" at bounding box center [1010, 72] width 12 height 12
radio input "true"
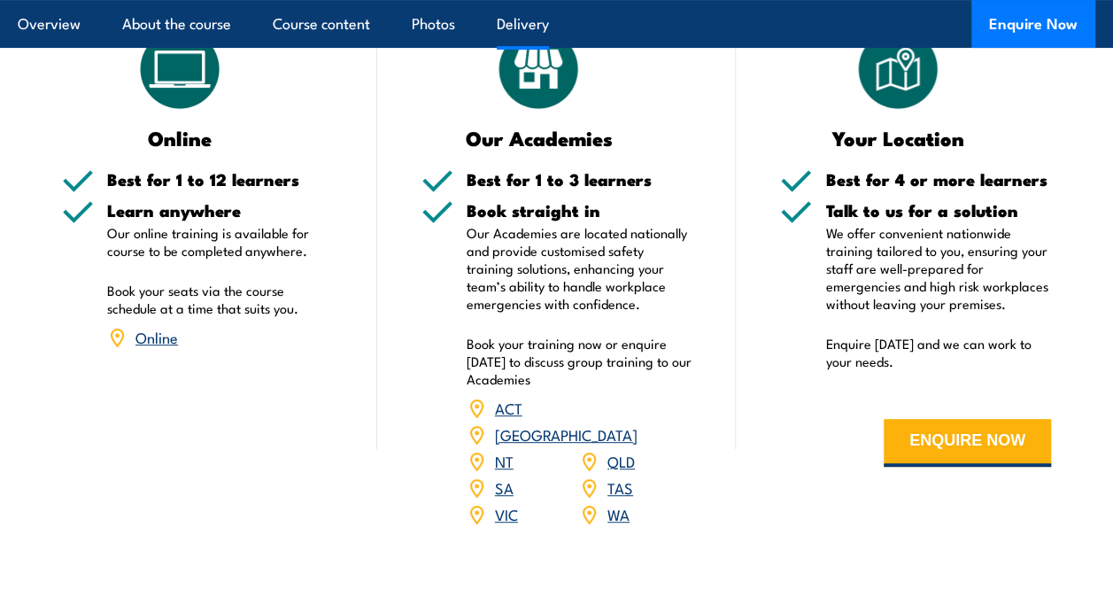
scroll to position [3558, 0]
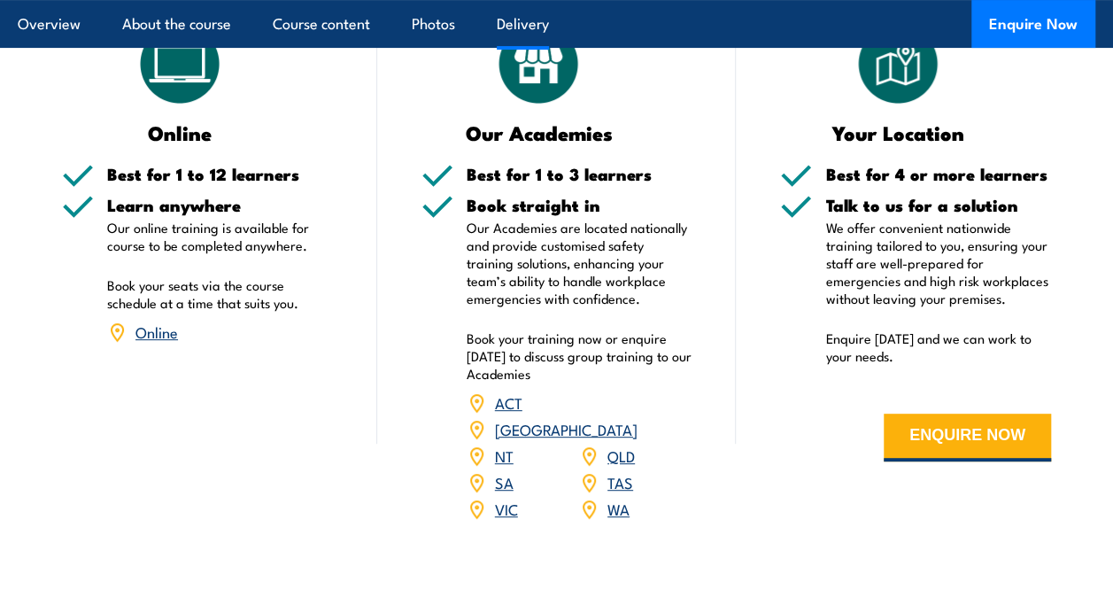
click at [899, 462] on button "ENQUIRE NOW" at bounding box center [967, 438] width 167 height 48
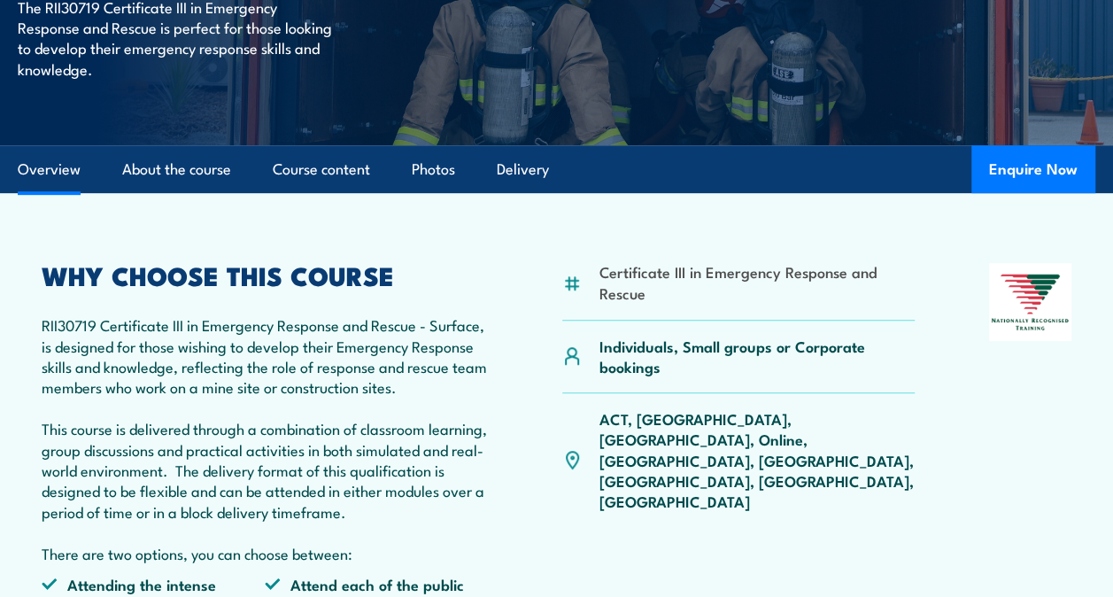
scroll to position [285, 0]
